Goal: Information Seeking & Learning: Find specific fact

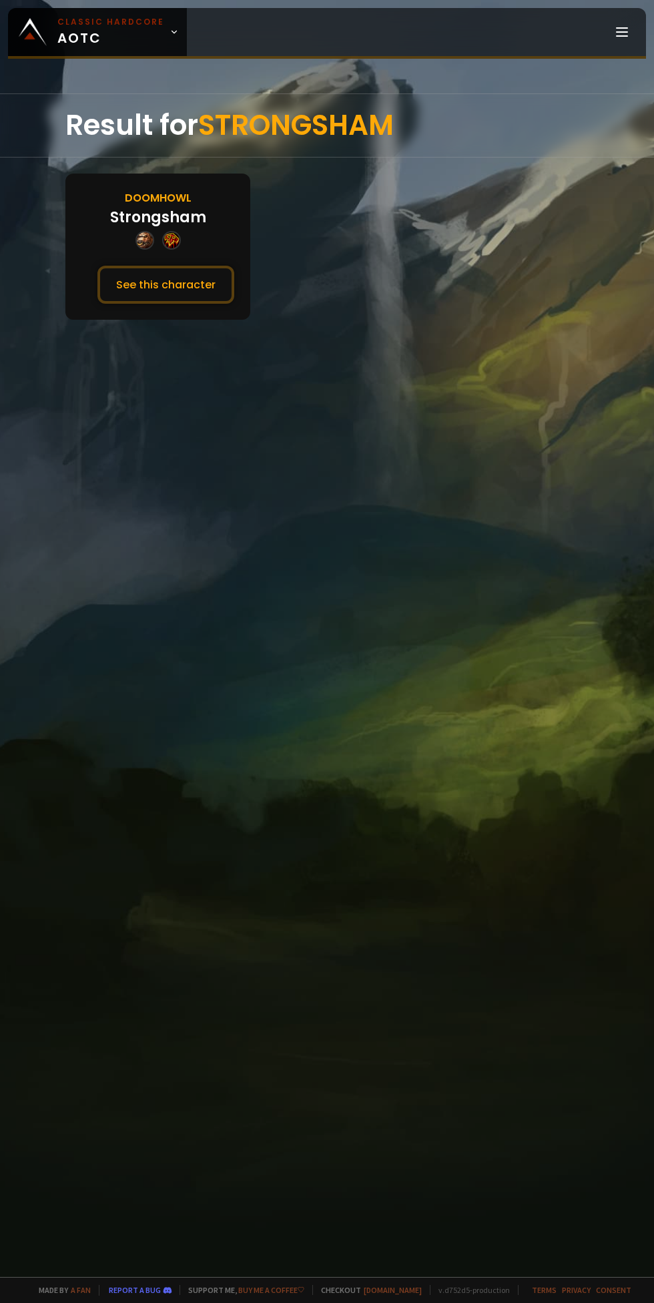
click at [190, 284] on button "See this character" at bounding box center [165, 285] width 137 height 38
click at [146, 282] on button "See this character" at bounding box center [165, 285] width 137 height 38
click at [193, 282] on button "See this character" at bounding box center [165, 285] width 137 height 38
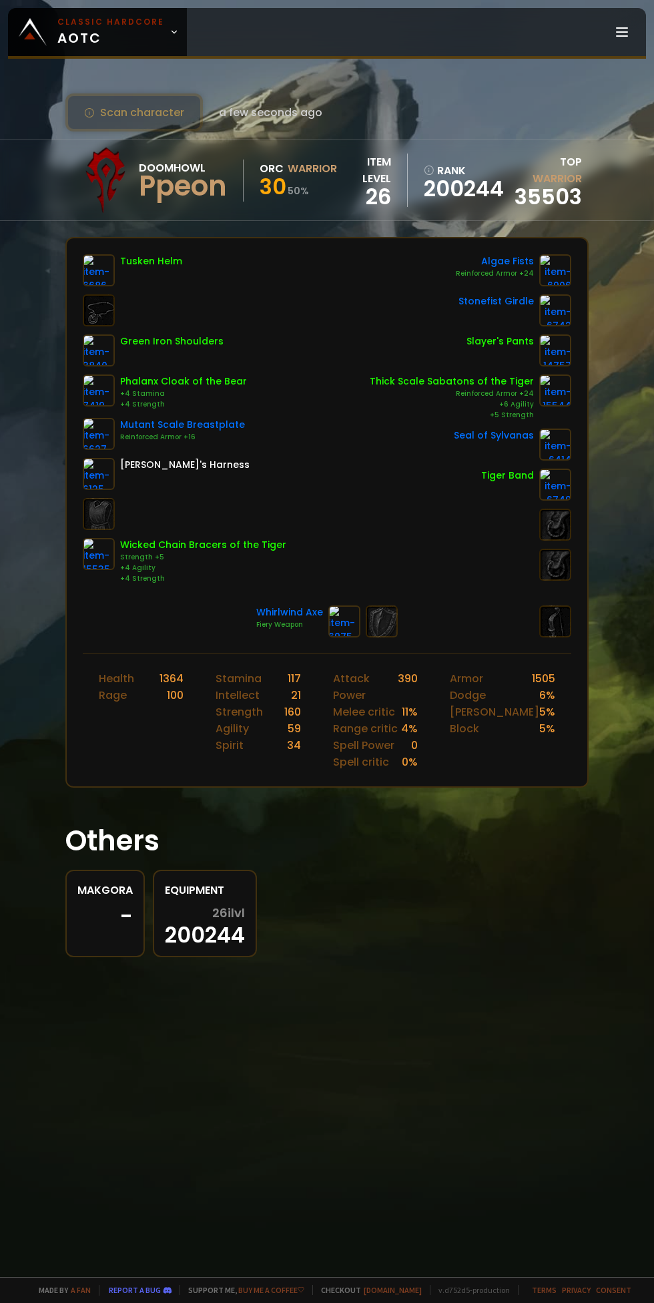
click at [87, 258] on img at bounding box center [99, 270] width 32 height 32
